Goal: Task Accomplishment & Management: Use online tool/utility

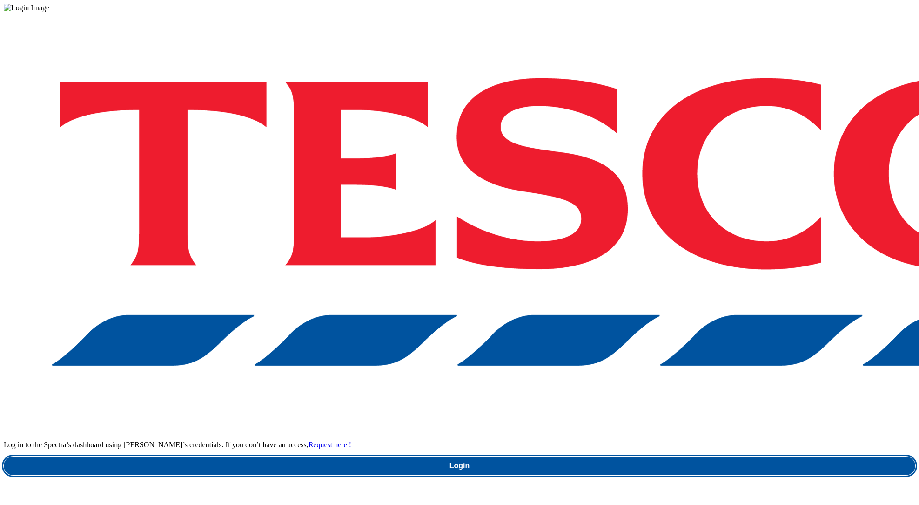
click at [704, 456] on link "Login" at bounding box center [460, 465] width 912 height 19
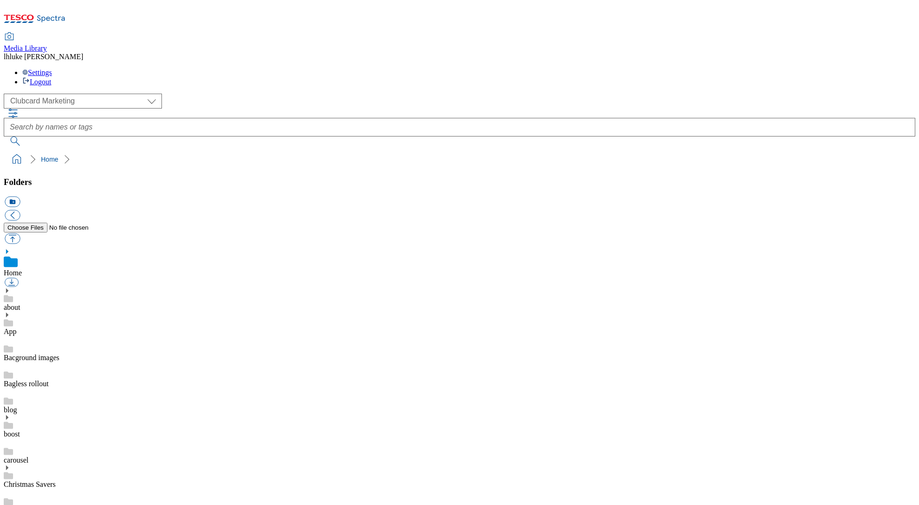
scroll to position [1, 0]
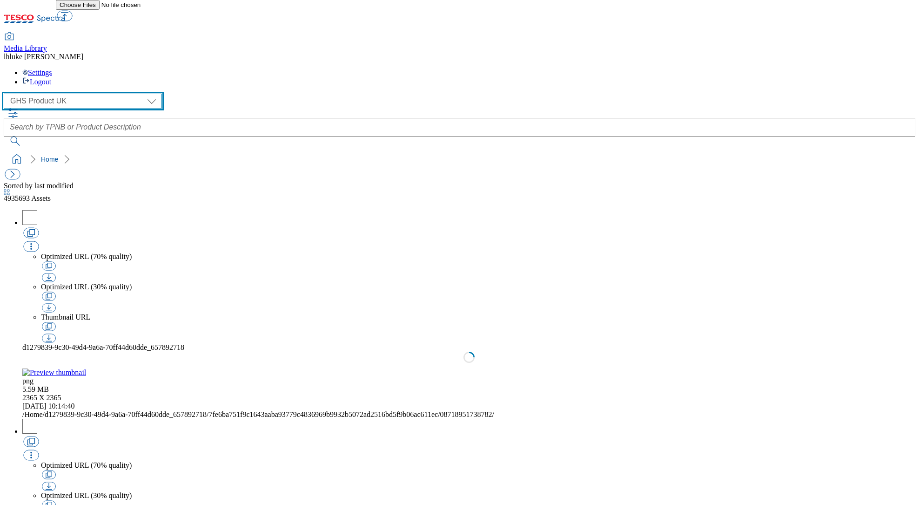
select select "flare-ghs-mktg"
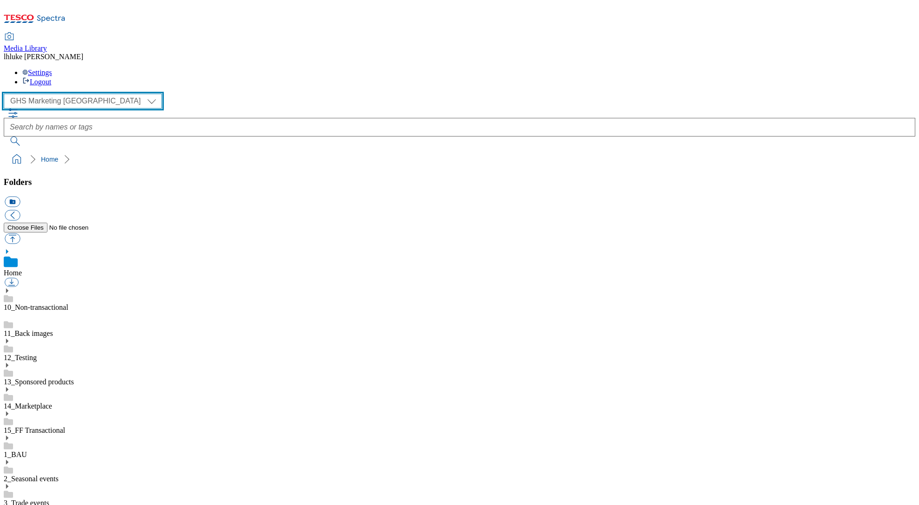
scroll to position [6, 0]
click at [27, 450] on link "1_BAU" at bounding box center [15, 454] width 23 height 8
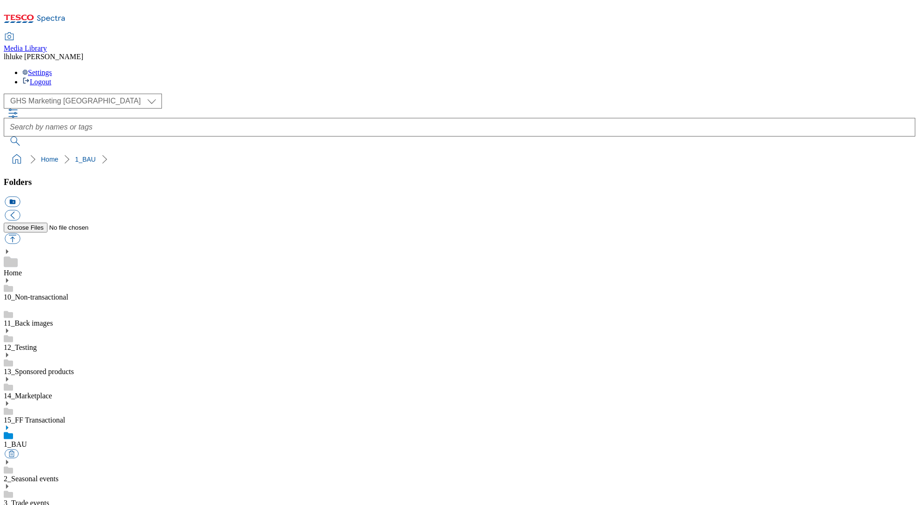
click at [8, 425] on use at bounding box center [7, 427] width 2 height 5
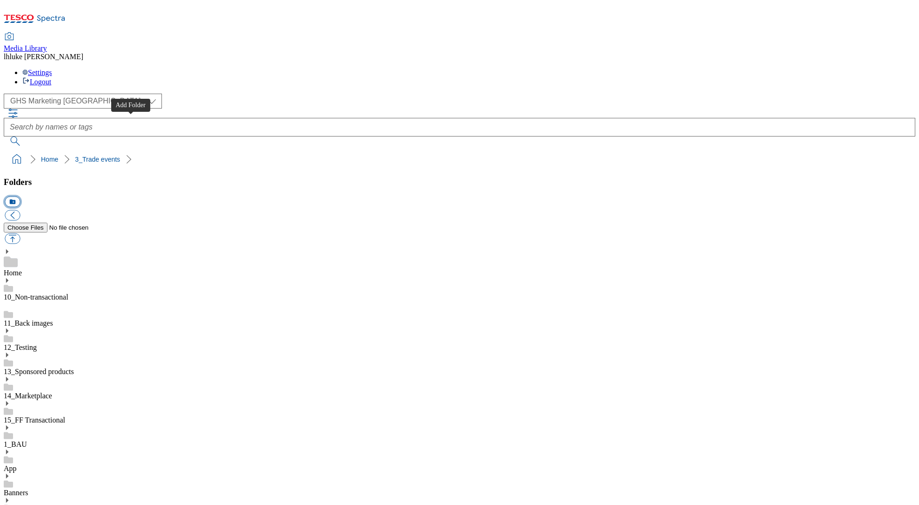
click at [20, 196] on button "icon_new_folder" at bounding box center [12, 201] width 15 height 11
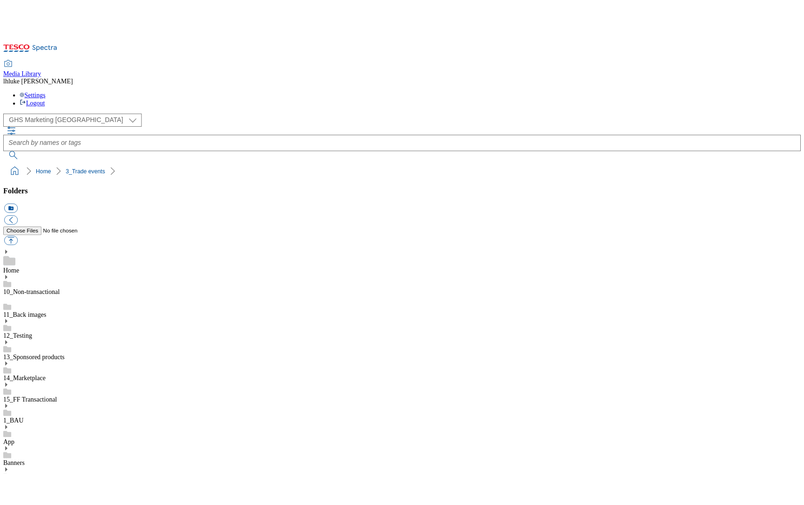
scroll to position [268, 0]
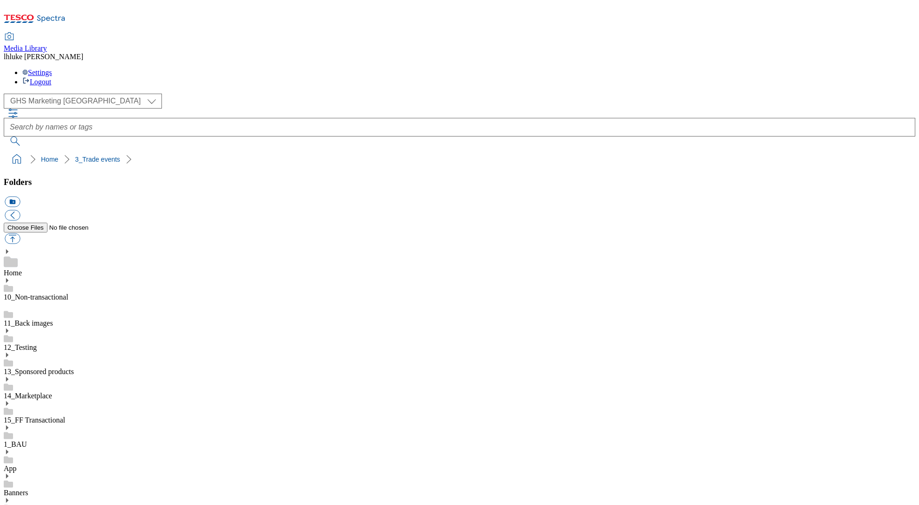
type input "4 for 3"
click at [20, 196] on button "icon_new_folder" at bounding box center [12, 201] width 15 height 11
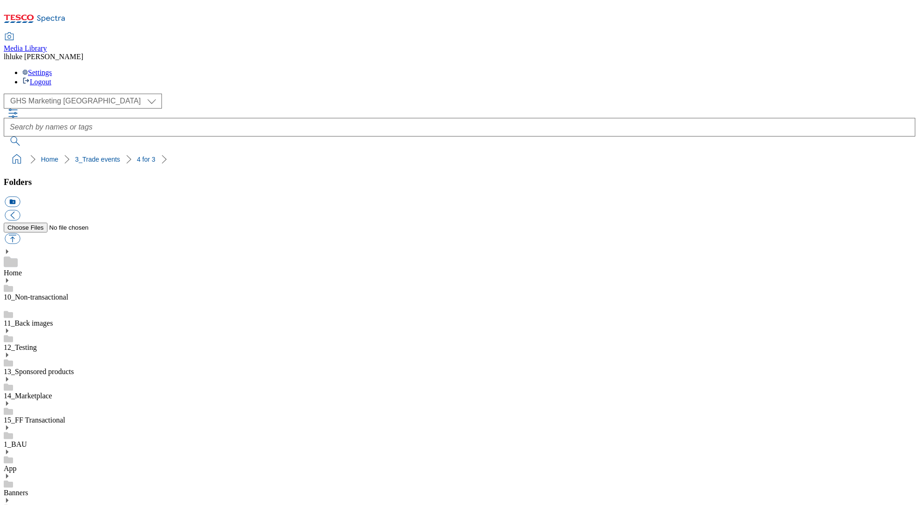
type input "2025"
click at [20, 196] on button "icon_new_folder" at bounding box center [12, 201] width 15 height 11
type input "2532"
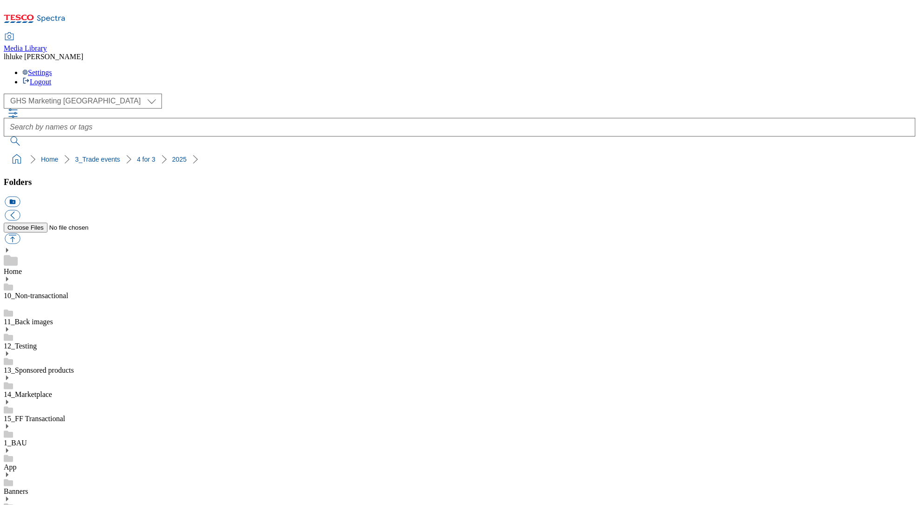
click at [20, 233] on button "button" at bounding box center [12, 238] width 15 height 11
type input "C:\fakepath\2532-GHS-Buylist-Header-1390x392-4for3.jpg"
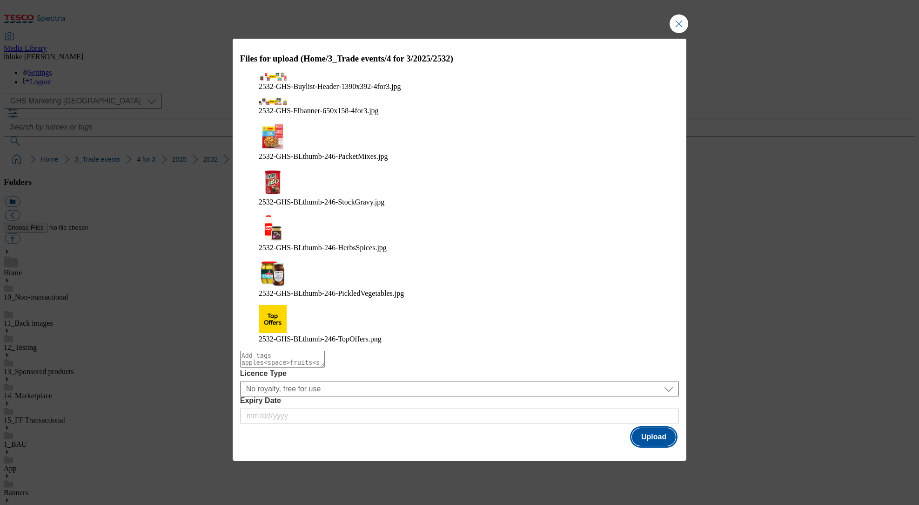
click at [650, 428] on button "Upload" at bounding box center [654, 437] width 44 height 18
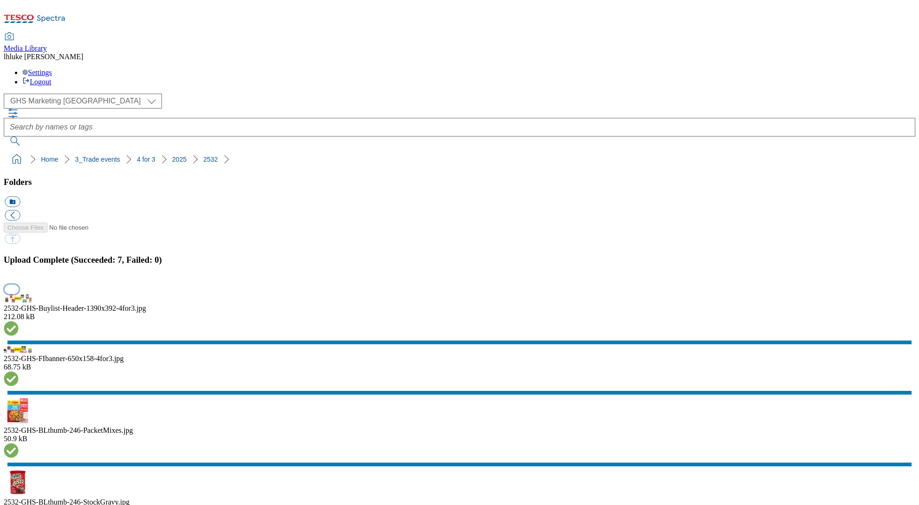
click at [19, 293] on button "button" at bounding box center [12, 288] width 14 height 9
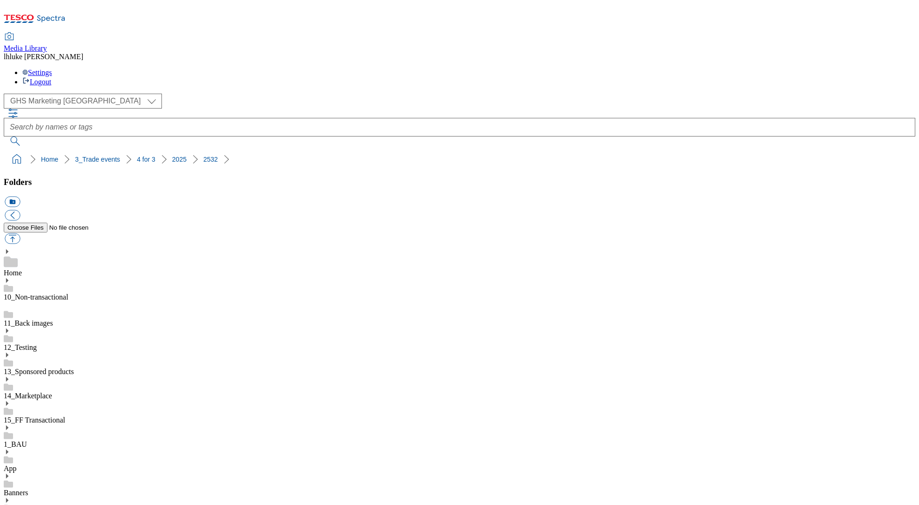
drag, startPoint x: 3, startPoint y: 94, endPoint x: 185, endPoint y: 97, distance: 182.5
click at [185, 150] on nav "Home 3_Trade events 4 for 3 2025 2532" at bounding box center [460, 159] width 912 height 18
copy ol "Home 3_Trade events 4 for 3 2025 2532"
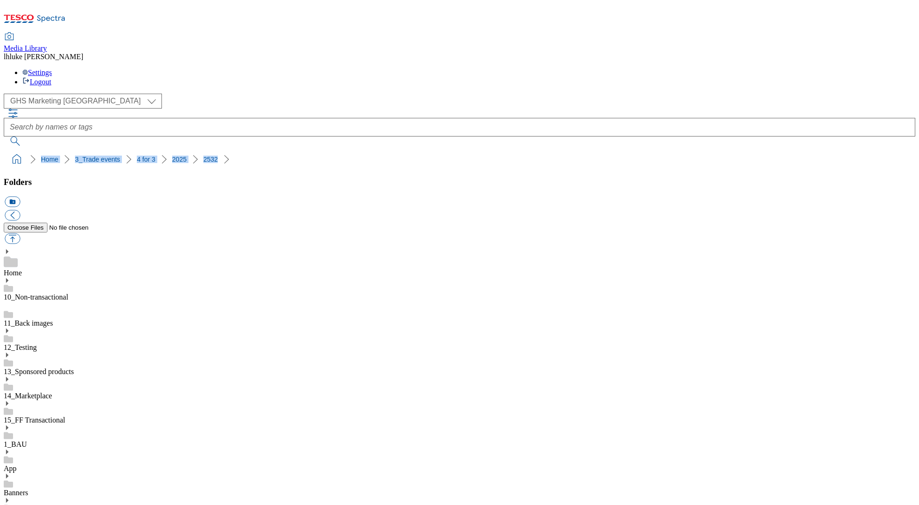
click at [334, 150] on ol "Home 3_Trade events 4 for 3 2025 2532" at bounding box center [462, 159] width 906 height 18
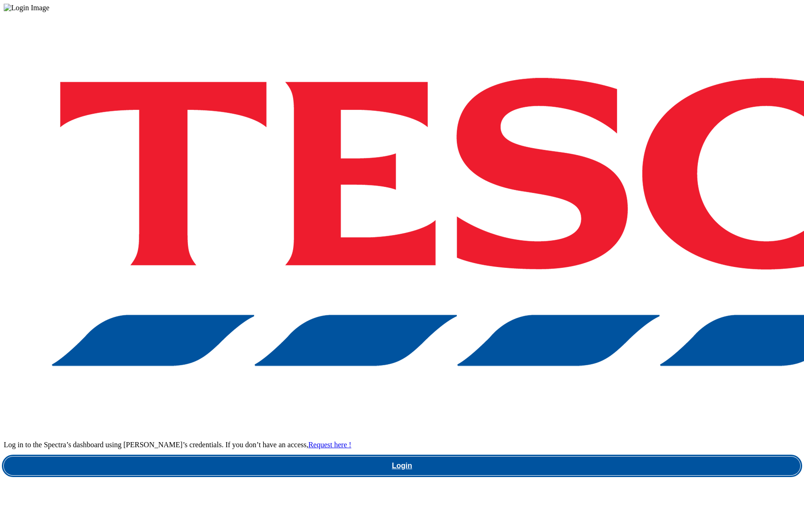
click at [598, 456] on link "Login" at bounding box center [402, 465] width 797 height 19
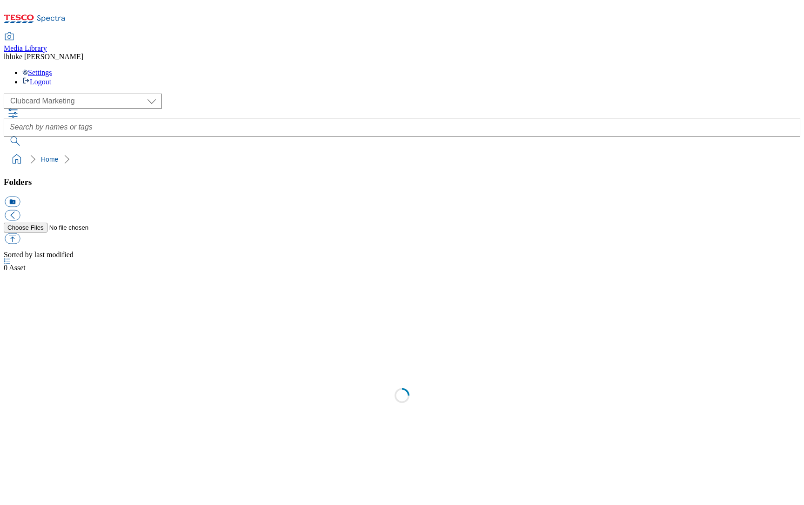
scroll to position [1, 0]
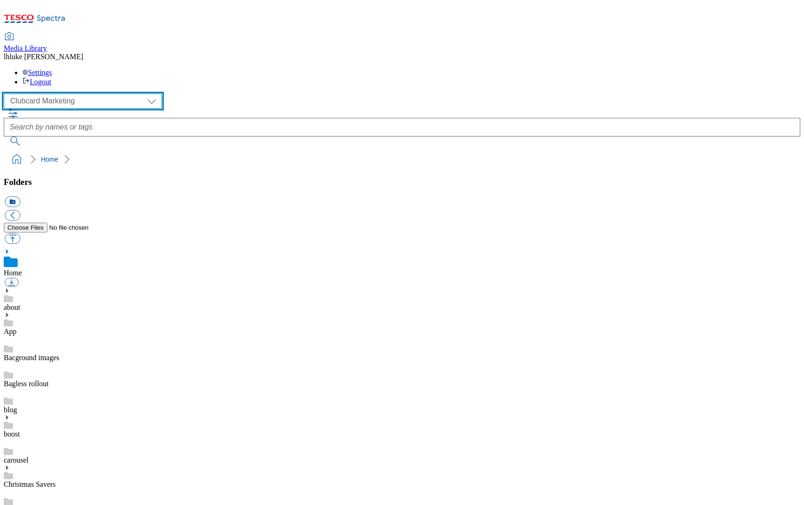
select select "flare-ghs-mktg"
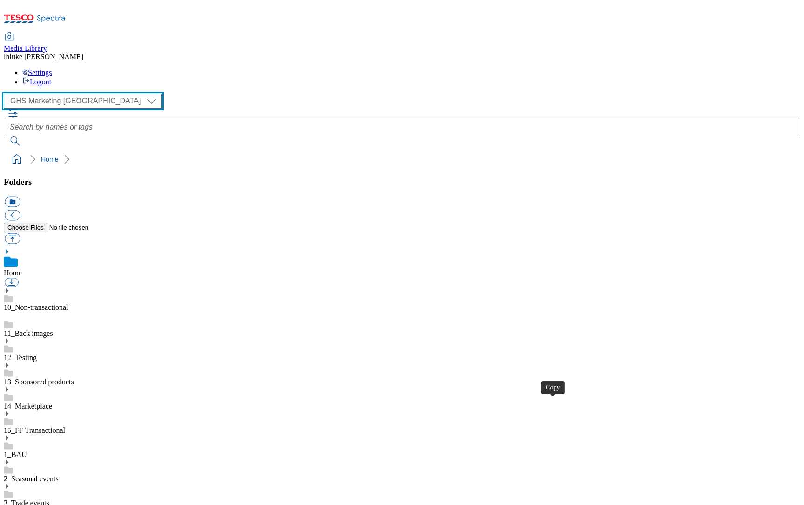
scroll to position [451, 0]
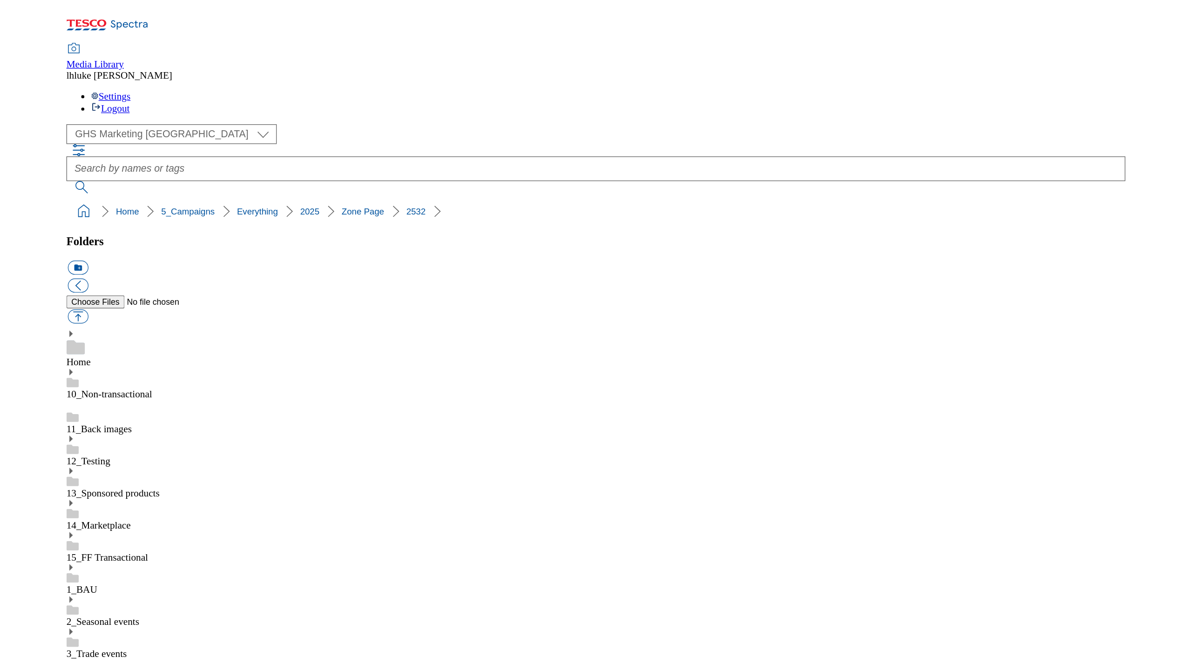
scroll to position [260, 0]
